Goal: Check status: Check status

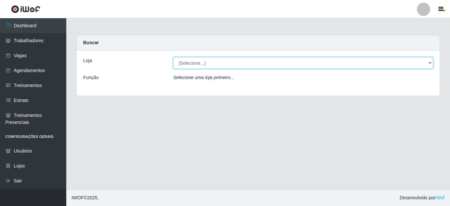
click at [212, 60] on select "[Selecione...] Mini Box do Arthur" at bounding box center [303, 63] width 260 height 12
select select "427"
click at [173, 57] on select "[Selecione...] Mini Box do Arthur" at bounding box center [303, 63] width 260 height 12
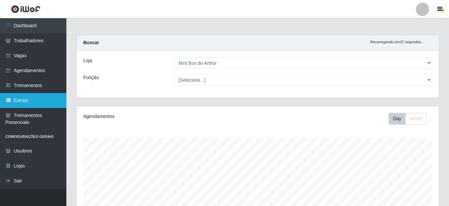
click at [13, 95] on link "Extrato" at bounding box center [33, 100] width 66 height 15
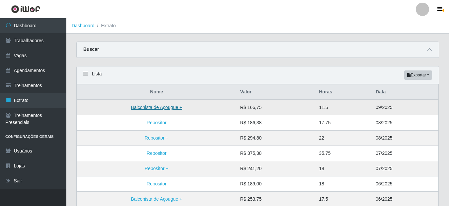
click at [171, 106] on link "Balconista de Açougue +" at bounding box center [156, 106] width 51 height 5
select select "FINALIZADO"
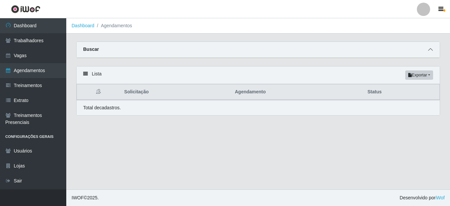
click at [433, 49] on icon at bounding box center [430, 49] width 5 height 5
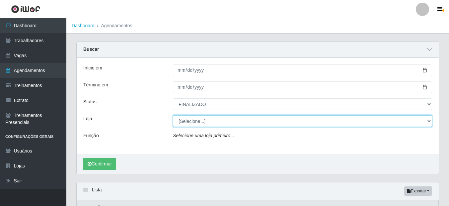
click at [212, 121] on select "[Selecione...] Mini Box do Arthur" at bounding box center [302, 121] width 259 height 12
select select "427"
click at [173, 115] on select "[Selecione...] Mini Box do Arthur" at bounding box center [302, 121] width 259 height 12
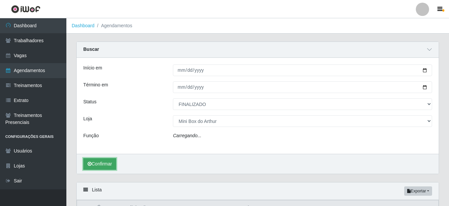
click at [97, 168] on button "Confirmar" at bounding box center [99, 164] width 33 height 12
select select "124"
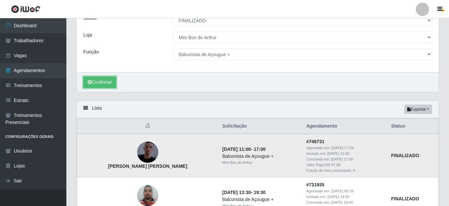
scroll to position [77, 0]
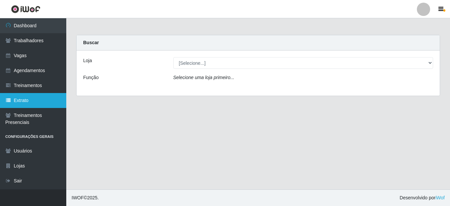
click at [25, 100] on link "Extrato" at bounding box center [33, 100] width 66 height 15
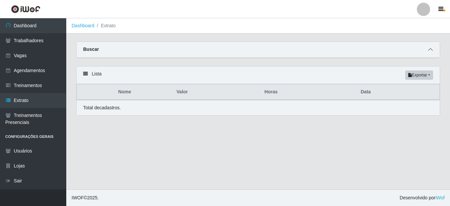
click at [427, 51] on span at bounding box center [431, 50] width 8 height 8
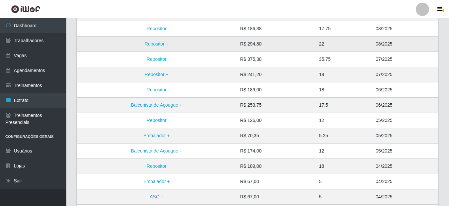
scroll to position [133, 0]
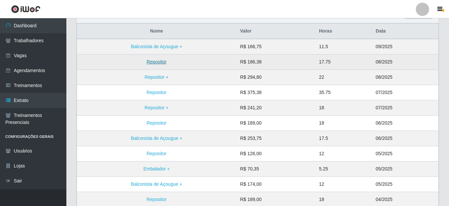
click at [159, 64] on link "Repositor" at bounding box center [157, 61] width 20 height 5
select select "FINALIZADO"
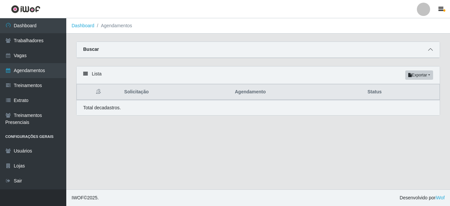
click at [433, 51] on icon at bounding box center [430, 49] width 5 height 5
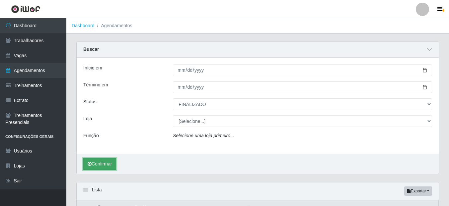
click at [98, 168] on button "Confirmar" at bounding box center [99, 164] width 33 height 12
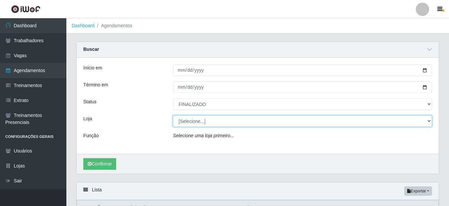
click at [214, 126] on select "[Selecione...] Mini Box do Arthur" at bounding box center [302, 121] width 259 height 12
select select "427"
click at [173, 115] on select "[Selecione...] Mini Box do Arthur" at bounding box center [302, 121] width 259 height 12
select select "24"
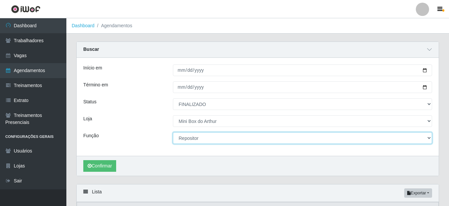
click at [204, 139] on select "[Selecione...] ASG ASG + ASG ++ Balconista de Açougue Balconista de Açougue + B…" at bounding box center [302, 138] width 259 height 12
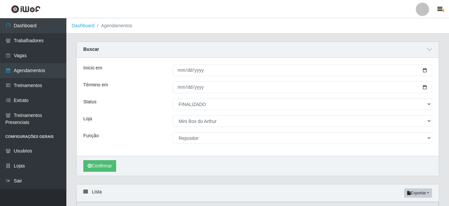
click at [139, 124] on div "Loja" at bounding box center [123, 121] width 90 height 12
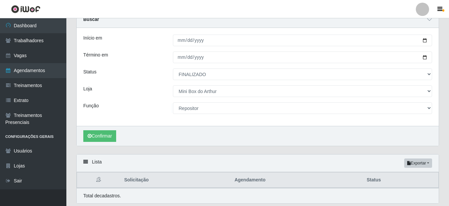
scroll to position [52, 0]
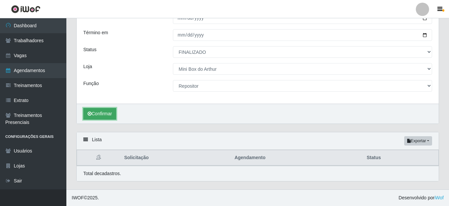
click at [92, 108] on button "Confirmar" at bounding box center [99, 114] width 33 height 12
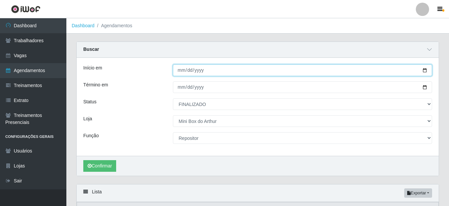
click at [425, 73] on input "2025-08-01" at bounding box center [302, 70] width 259 height 12
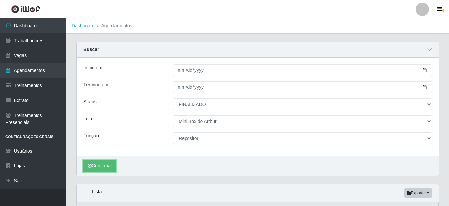
drag, startPoint x: 91, startPoint y: 166, endPoint x: 104, endPoint y: 149, distance: 21.7
click at [92, 165] on button "Confirmar" at bounding box center [99, 166] width 33 height 12
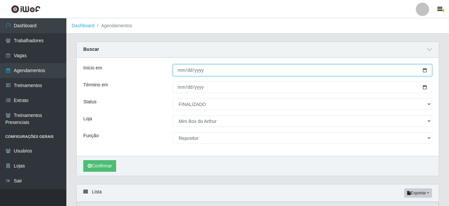
click at [423, 71] on input "2025-07-01" at bounding box center [302, 70] width 259 height 12
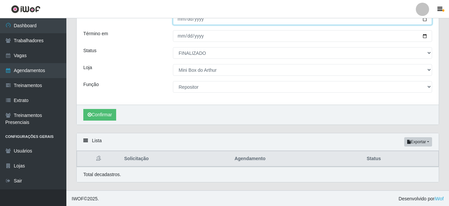
scroll to position [52, 0]
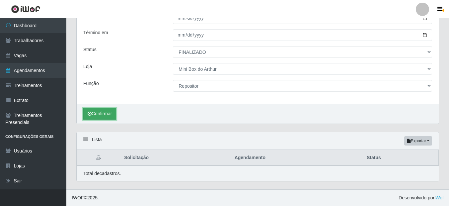
click at [98, 115] on button "Confirmar" at bounding box center [99, 114] width 33 height 12
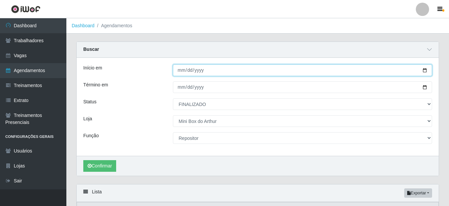
click at [423, 74] on input "2025-05-01" at bounding box center [302, 70] width 259 height 12
click at [425, 72] on input "2025-05-01" at bounding box center [302, 70] width 259 height 12
type input "2025-01-01"
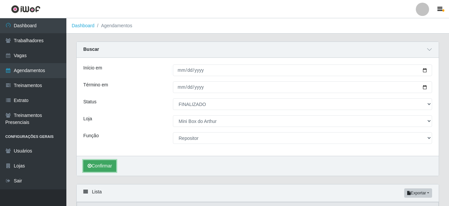
click at [90, 165] on icon "submit" at bounding box center [90, 165] width 4 height 5
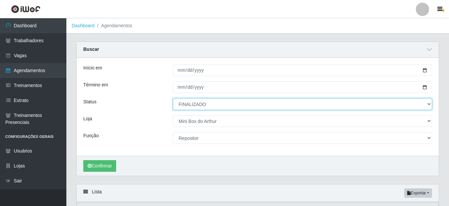
click at [221, 104] on select "[Selecione...] AGENDADO AGUARDANDO LIBERAR EM ANDAMENTO EM REVISÃO FINALIZADO C…" at bounding box center [302, 104] width 259 height 12
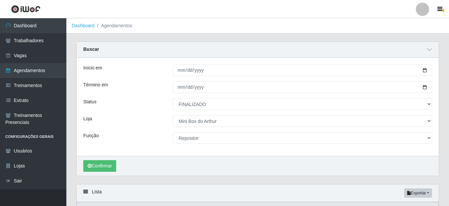
click at [153, 108] on div "Status" at bounding box center [123, 104] width 90 height 12
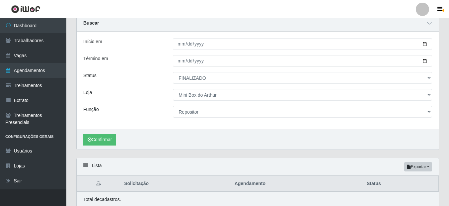
scroll to position [52, 0]
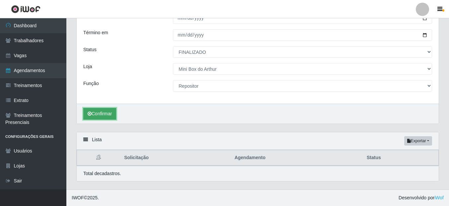
click at [108, 115] on button "Confirmar" at bounding box center [99, 114] width 33 height 12
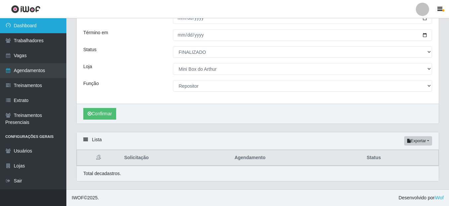
click at [39, 25] on link "Dashboard" at bounding box center [33, 25] width 66 height 15
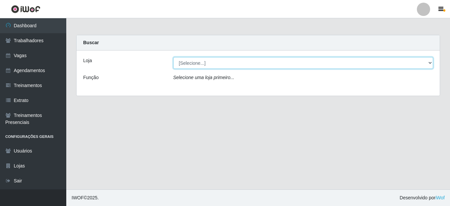
click at [267, 68] on select "[Selecione...] Mini Box do Arthur" at bounding box center [303, 63] width 260 height 12
select select "427"
click at [173, 57] on select "[Selecione...] Mini Box do Arthur" at bounding box center [303, 63] width 260 height 12
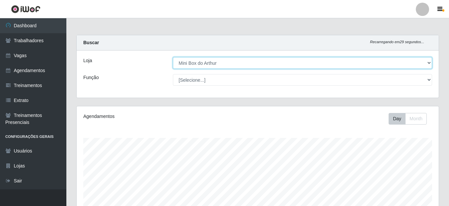
scroll to position [138, 362]
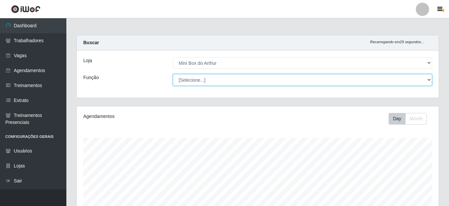
click at [204, 81] on select "[Selecione...] ASG ASG + ASG ++ Balconista de Açougue Balconista de Açougue + B…" at bounding box center [302, 80] width 259 height 12
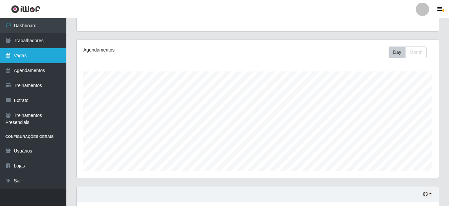
click at [30, 60] on link "Vagas" at bounding box center [33, 55] width 66 height 15
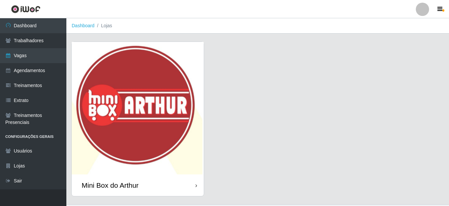
click at [171, 54] on img at bounding box center [138, 108] width 132 height 132
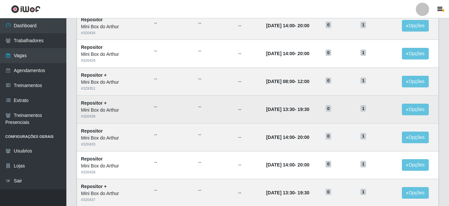
scroll to position [357, 0]
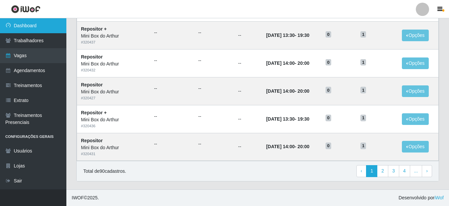
click at [24, 30] on link "Dashboard" at bounding box center [33, 25] width 66 height 15
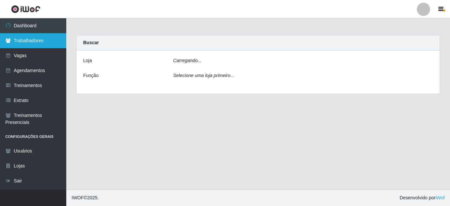
click at [26, 39] on link "Trabalhadores" at bounding box center [33, 40] width 66 height 15
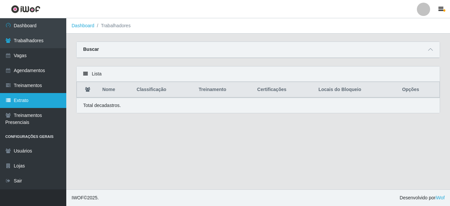
click at [20, 101] on link "Extrato" at bounding box center [33, 100] width 66 height 15
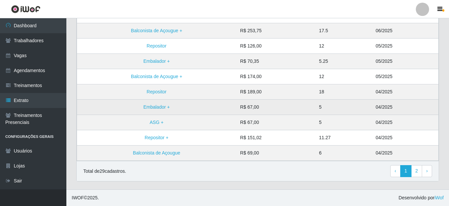
scroll to position [69, 0]
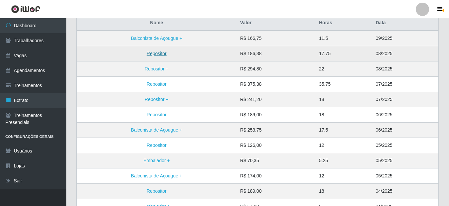
click at [160, 55] on link "Repositor" at bounding box center [157, 53] width 20 height 5
select select "FINALIZADO"
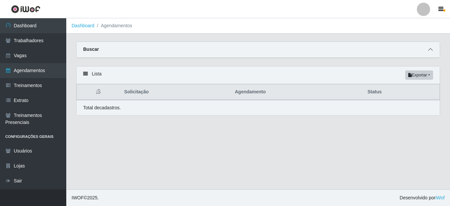
click at [431, 51] on icon at bounding box center [430, 49] width 5 height 5
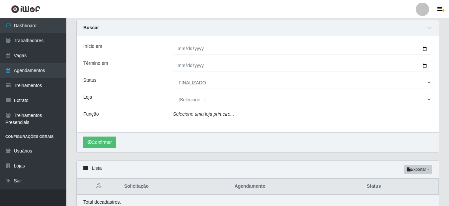
scroll to position [50, 0]
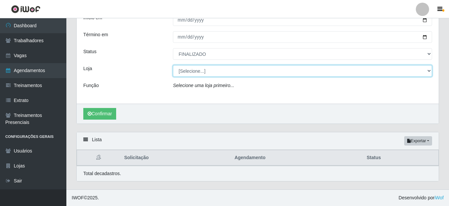
click at [218, 73] on select "[Selecione...] Mini Box do Arthur" at bounding box center [302, 71] width 259 height 12
select select "427"
click at [173, 65] on select "[Selecione...] Mini Box do Arthur" at bounding box center [302, 71] width 259 height 12
select select "24"
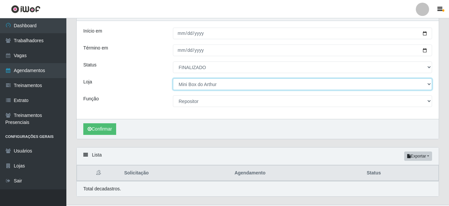
scroll to position [52, 0]
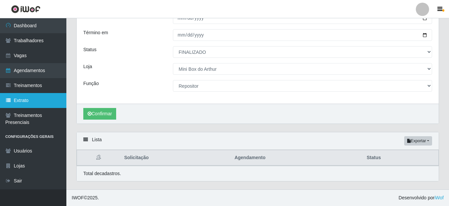
click at [24, 100] on link "Extrato" at bounding box center [33, 100] width 66 height 15
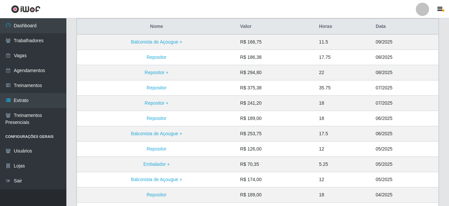
scroll to position [33, 0]
